Goal: Task Accomplishment & Management: Manage account settings

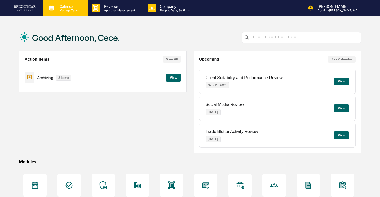
click at [60, 7] on p "Calendar" at bounding box center [68, 6] width 26 height 4
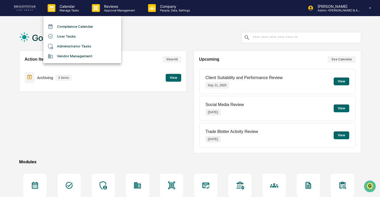
click at [75, 36] on li "User Tasks" at bounding box center [82, 36] width 78 height 10
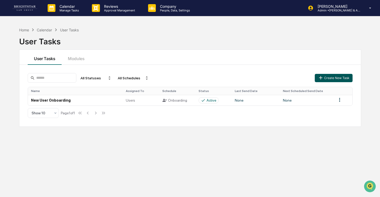
click at [339, 75] on button "Create New Task" at bounding box center [334, 78] width 38 height 8
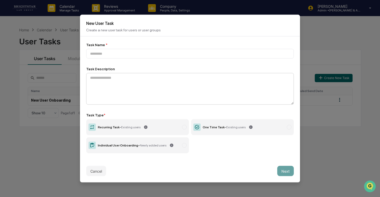
type input "**********"
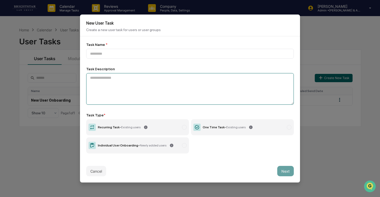
click at [214, 79] on textarea at bounding box center [190, 89] width 208 height 32
paste textarea "**********"
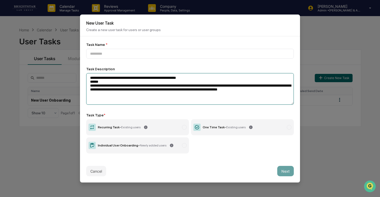
drag, startPoint x: 107, startPoint y: 83, endPoint x: 81, endPoint y: 82, distance: 26.2
click at [81, 82] on div "**********" at bounding box center [190, 97] width 220 height 123
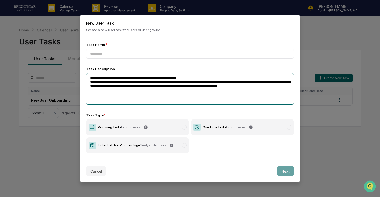
drag, startPoint x: 206, startPoint y: 79, endPoint x: 27, endPoint y: 79, distance: 178.9
click at [27, 79] on body "**********" at bounding box center [190, 110] width 380 height 221
click at [197, 78] on textarea "**********" at bounding box center [190, 89] width 208 height 32
drag, startPoint x: 212, startPoint y: 78, endPoint x: 78, endPoint y: 79, distance: 133.9
click at [78, 78] on body "**********" at bounding box center [190, 110] width 380 height 221
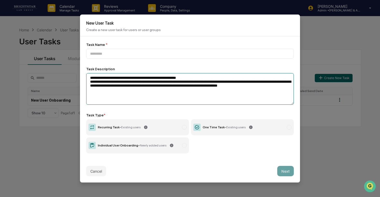
type textarea "**********"
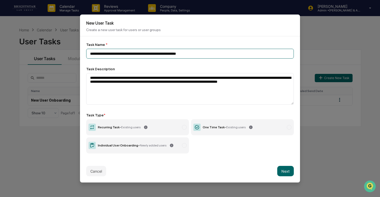
type input "**********"
click at [170, 126] on label "Recurring Task - Existing users" at bounding box center [137, 127] width 103 height 16
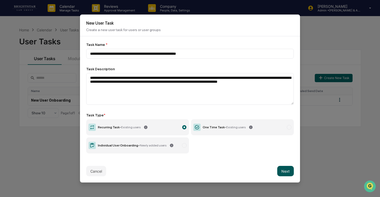
click at [286, 171] on button "Next" at bounding box center [285, 171] width 17 height 10
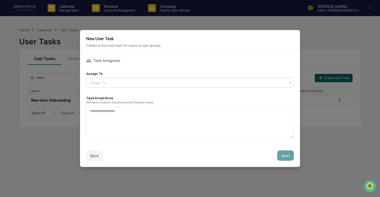
click at [168, 81] on div at bounding box center [188, 82] width 196 height 5
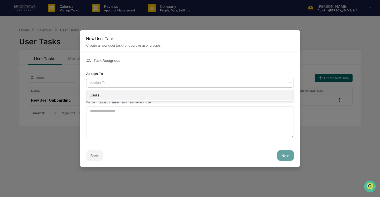
click at [154, 95] on div "Users" at bounding box center [189, 95] width 207 height 10
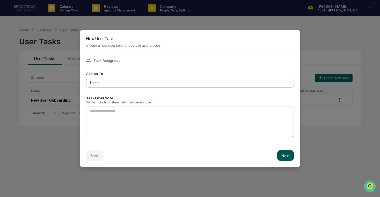
click at [288, 156] on button "Next" at bounding box center [285, 155] width 17 height 10
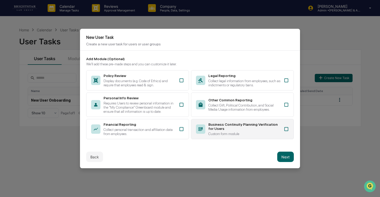
click at [243, 128] on div "Business Continuity Planning Verification for Users" at bounding box center [244, 126] width 72 height 8
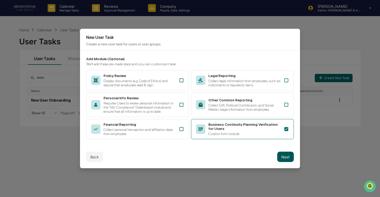
click at [289, 161] on button "Next" at bounding box center [285, 156] width 17 height 10
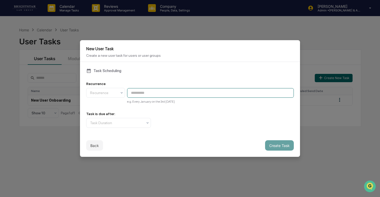
click at [157, 89] on input at bounding box center [210, 93] width 167 height 10
type input "**********"
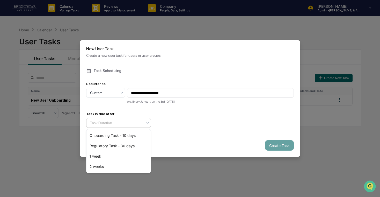
click at [135, 121] on div at bounding box center [116, 122] width 53 height 5
drag, startPoint x: 130, startPoint y: 161, endPoint x: 127, endPoint y: 165, distance: 6.0
click at [127, 165] on div "Onboarding Task - 10 days Regulatory Task - 30 days 1 week 2 weeks" at bounding box center [118, 150] width 64 height 43
click at [127, 165] on div "2 weeks" at bounding box center [118, 166] width 64 height 10
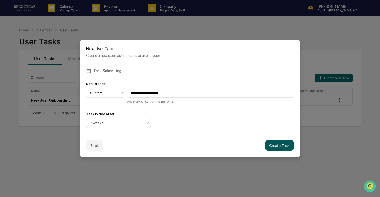
click at [286, 148] on button "Create Task" at bounding box center [279, 145] width 29 height 10
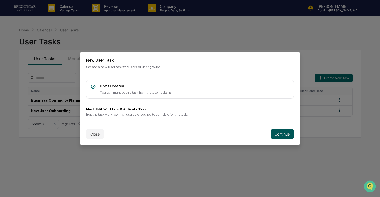
click at [281, 134] on button "Continue" at bounding box center [282, 134] width 23 height 10
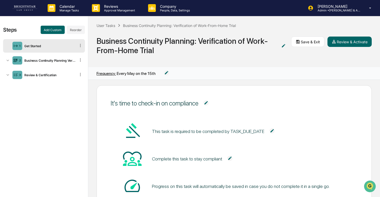
scroll to position [45, 0]
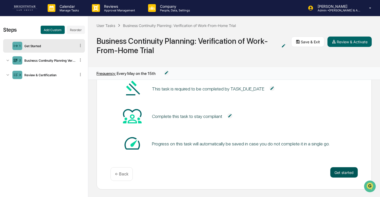
click at [335, 169] on button "Get started" at bounding box center [343, 172] width 27 height 10
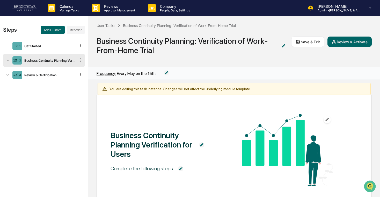
scroll to position [60, 0]
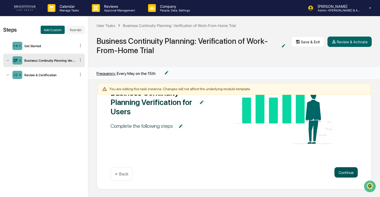
click at [340, 174] on button "Continue" at bounding box center [345, 172] width 23 height 10
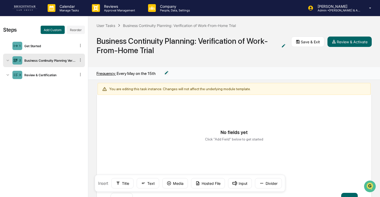
scroll to position [0, 0]
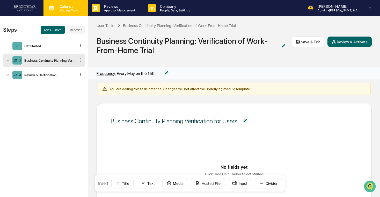
click at [63, 13] on div "Calendar Manage Tasks" at bounding box center [65, 8] width 44 height 16
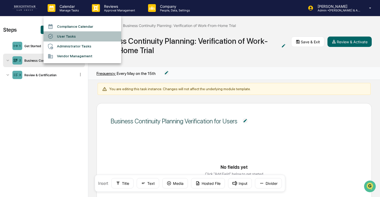
click at [82, 36] on li "User Tasks" at bounding box center [82, 36] width 78 height 10
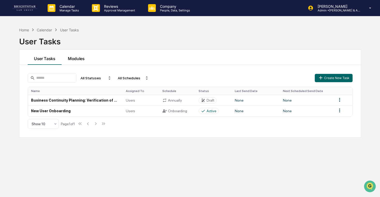
click at [78, 56] on button "Modules" at bounding box center [76, 57] width 29 height 15
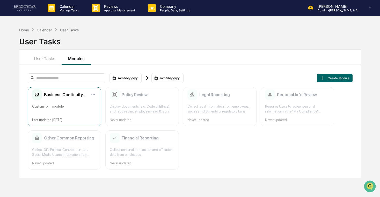
click at [71, 102] on div "Business Continuity Planning Verification for Users Custom form module Last upd…" at bounding box center [65, 106] width 74 height 39
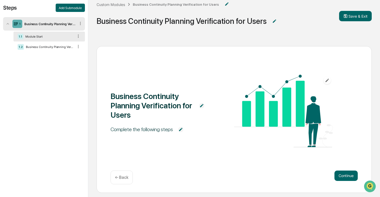
scroll to position [23, 0]
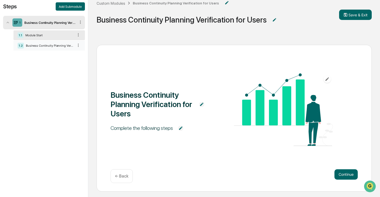
click at [49, 48] on div "1.2 Business Continuity Planning Verification for Users" at bounding box center [48, 46] width 71 height 10
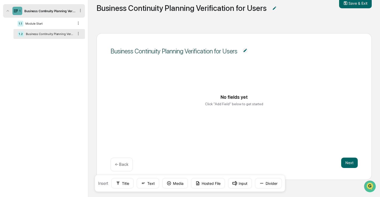
scroll to position [0, 0]
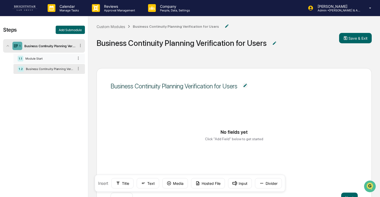
click at [41, 57] on div "Module Start" at bounding box center [48, 59] width 50 height 4
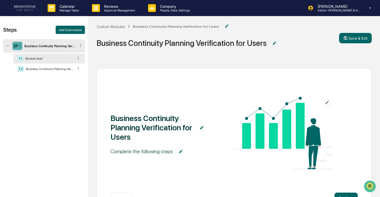
click at [52, 47] on div "Business Continuity Planning Verification for Users" at bounding box center [49, 46] width 54 height 4
click at [52, 48] on div "1 Business Continuity Planning Verification for Users" at bounding box center [44, 45] width 82 height 13
click at [52, 64] on div "1.2 Business Continuity Planning Verification for Users" at bounding box center [48, 69] width 71 height 10
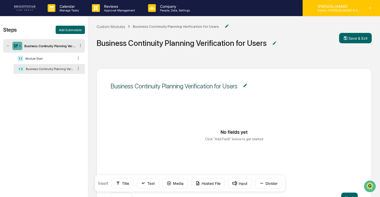
click at [347, 9] on p "Admin • [PERSON_NAME] & Associates" at bounding box center [338, 11] width 48 height 4
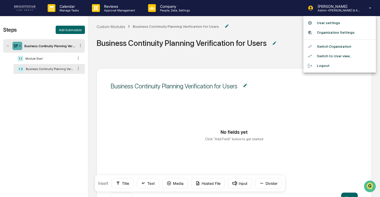
click at [340, 56] on li "Switch to User view..." at bounding box center [339, 56] width 72 height 10
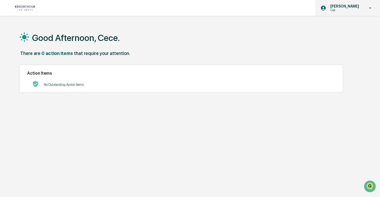
click at [349, 10] on p "User" at bounding box center [343, 10] width 35 height 4
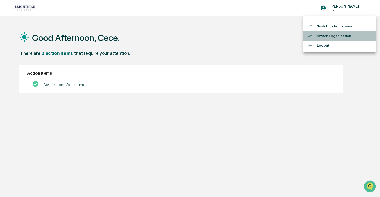
click at [338, 34] on li "Switch Organization" at bounding box center [339, 36] width 72 height 10
